Goal: Information Seeking & Learning: Find contact information

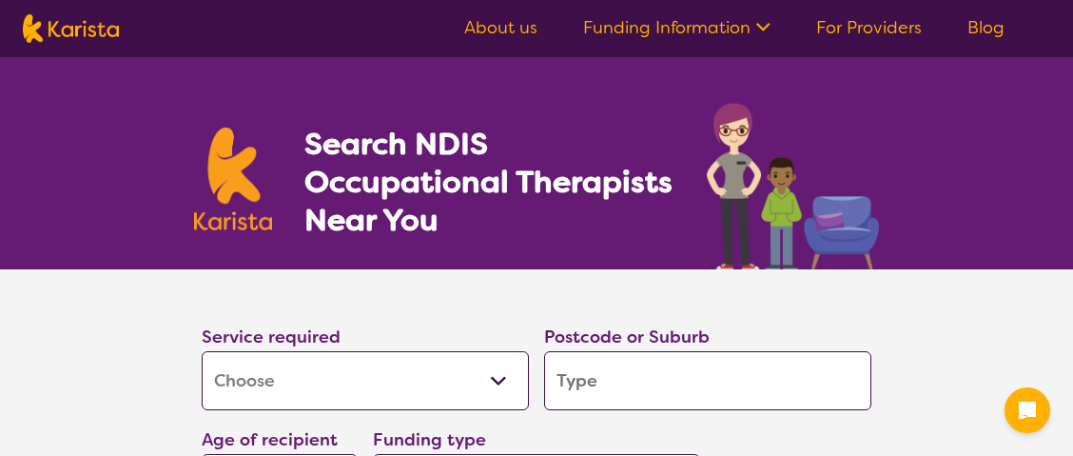
select select "[MEDICAL_DATA]"
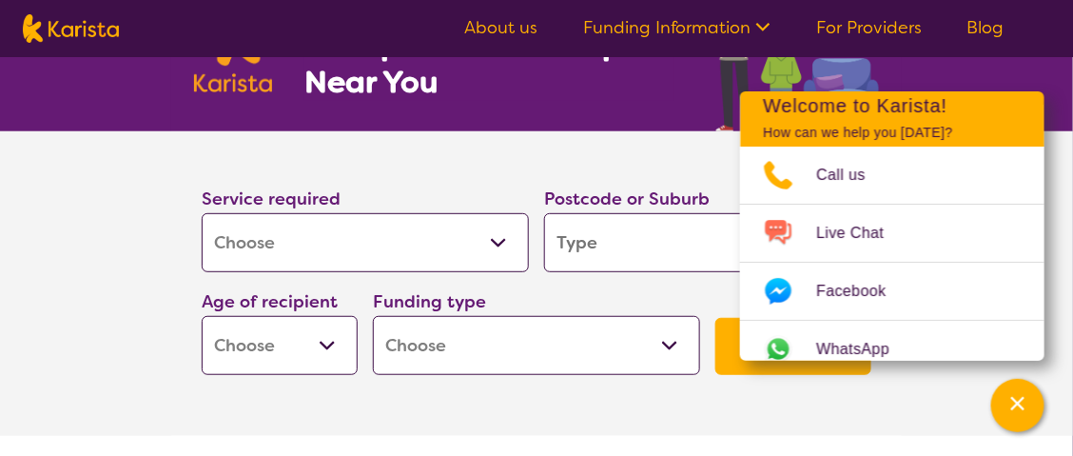
scroll to position [158, 0]
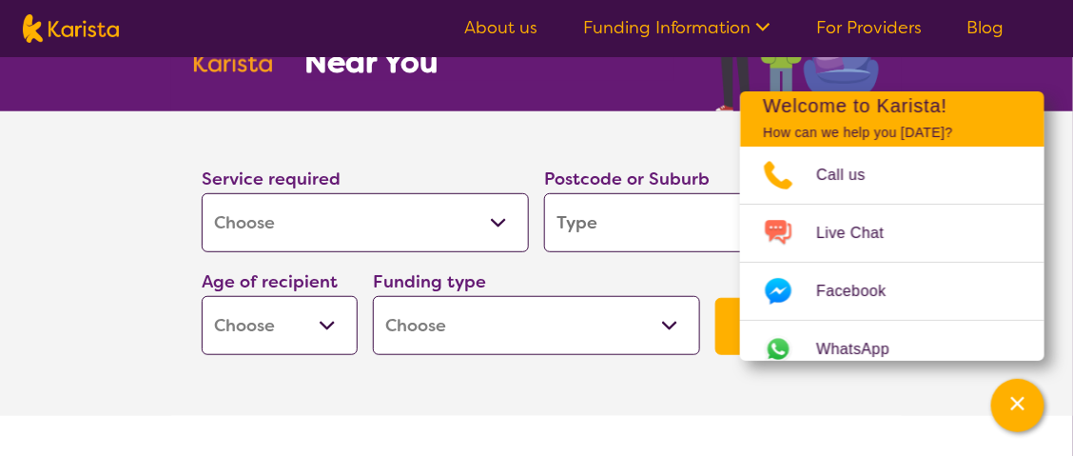
click at [653, 216] on input "search" at bounding box center [707, 222] width 327 height 59
type input "2082"
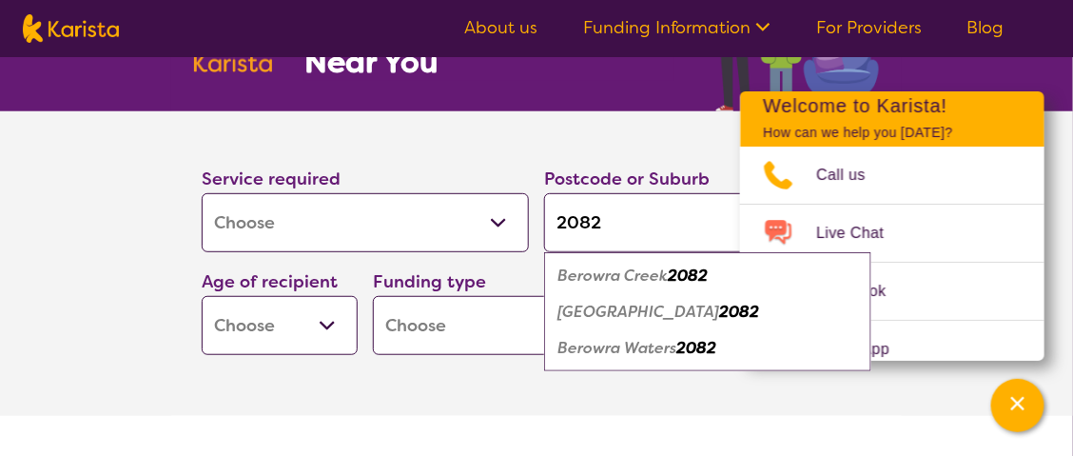
click at [323, 322] on select "Early Childhood - 0 to 9 Child - 10 to 11 Adolescent - 12 to 17 Adult - 18 to 6…" at bounding box center [280, 325] width 156 height 59
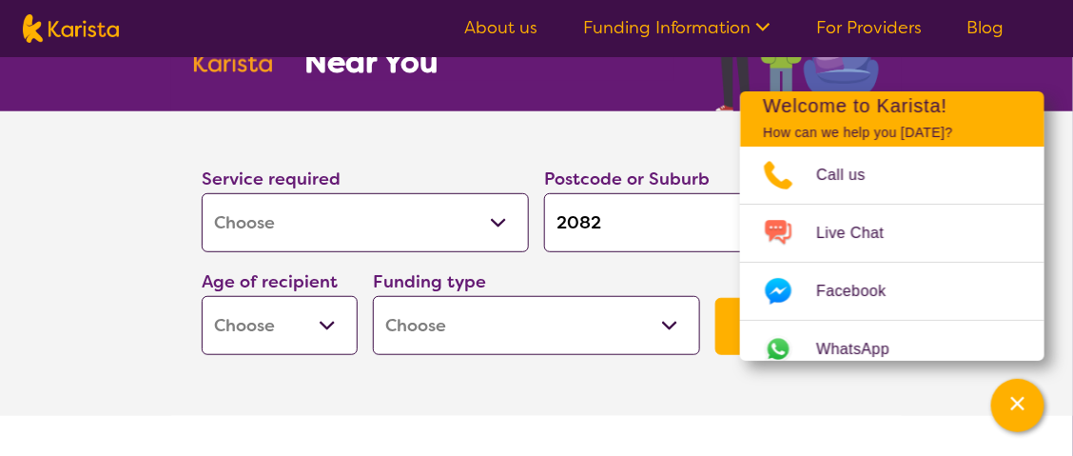
select select "EC"
click at [202, 296] on select "Early Childhood - 0 to 9 Child - 10 to 11 Adolescent - 12 to 17 Adult - 18 to 6…" at bounding box center [280, 325] width 156 height 59
select select "EC"
click at [332, 311] on select "Early Childhood - 0 to 9 Child - 10 to 11 Adolescent - 12 to 17 Adult - 18 to 6…" at bounding box center [280, 325] width 156 height 59
click at [551, 323] on select "Home Care Package (HCP) National Disability Insurance Scheme (NDIS) I don't know" at bounding box center [536, 325] width 327 height 59
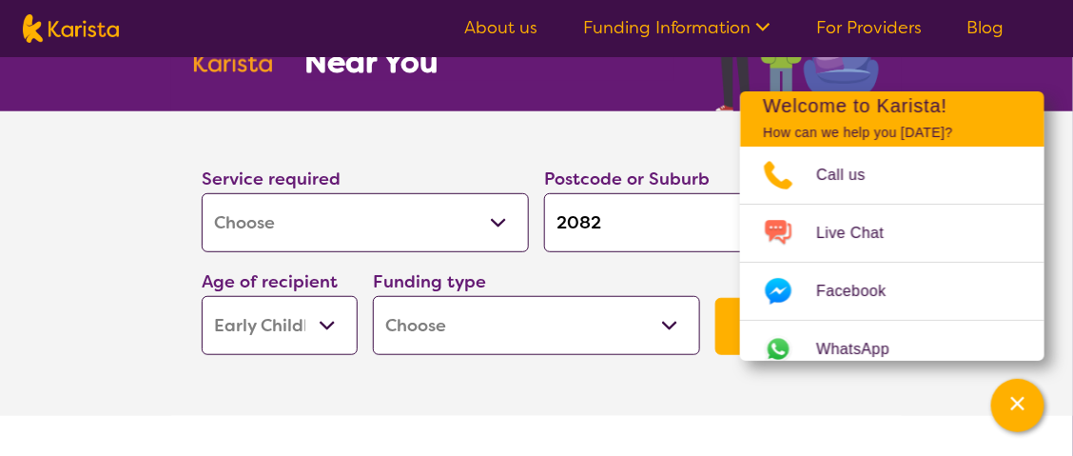
select select "NDIS"
click at [373, 296] on select "Home Care Package (HCP) National Disability Insurance Scheme (NDIS) I don't know" at bounding box center [536, 325] width 327 height 59
select select "NDIS"
click at [605, 394] on section "Service required Allied Health Assistant Assessment ([MEDICAL_DATA] or [MEDICAL…" at bounding box center [536, 263] width 761 height 304
click at [729, 325] on button "Search" at bounding box center [793, 326] width 156 height 57
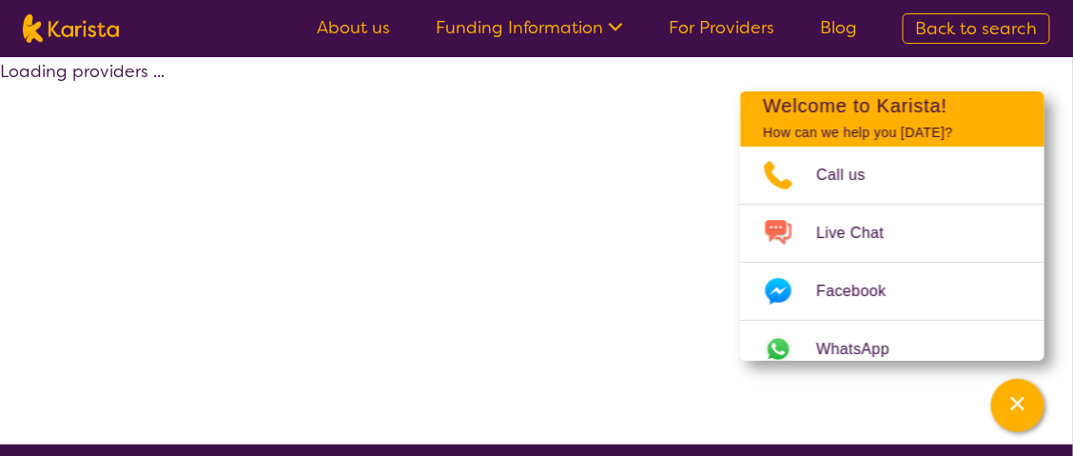
select select "by_score"
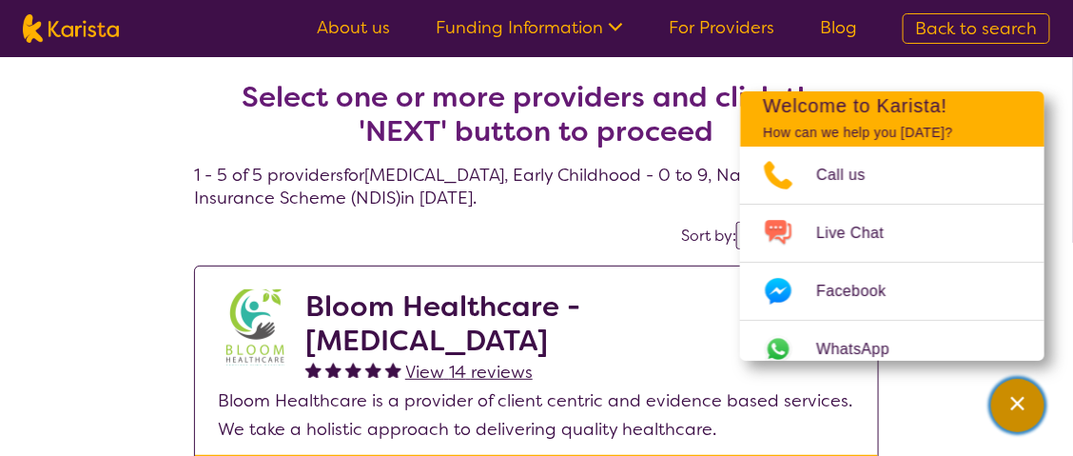
click at [1018, 403] on icon "Channel Menu" at bounding box center [1017, 403] width 13 height 13
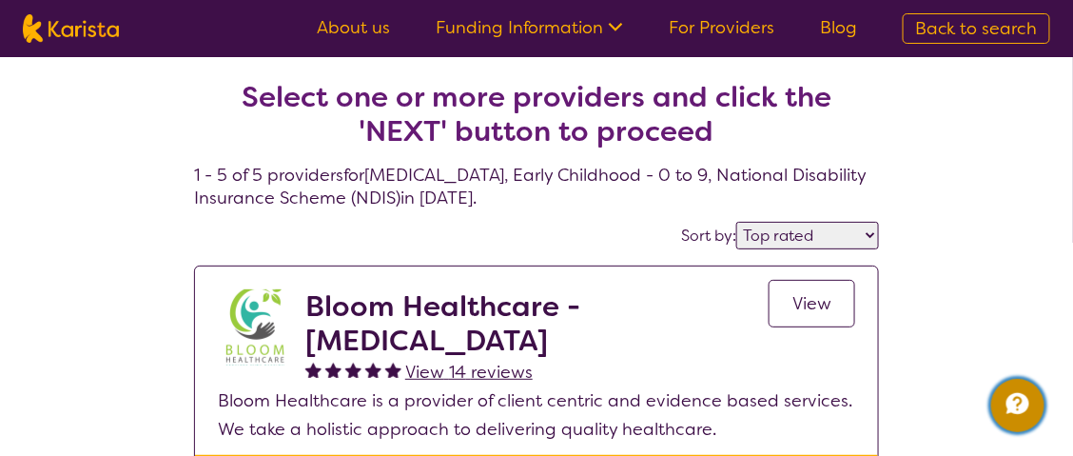
select select "[MEDICAL_DATA]"
select select "EC"
select select "NDIS"
select select "[MEDICAL_DATA]"
select select "EC"
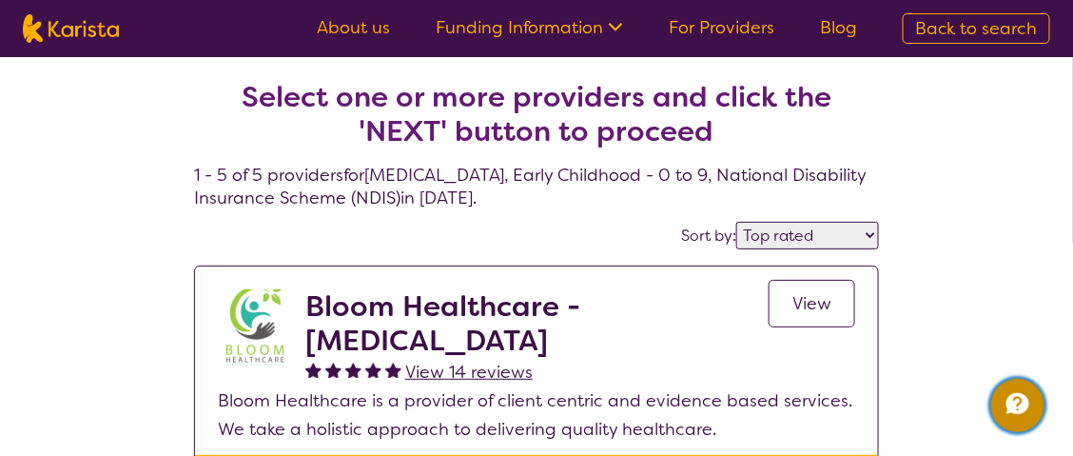
select select "NDIS"
